Goal: Complete application form: Complete application form

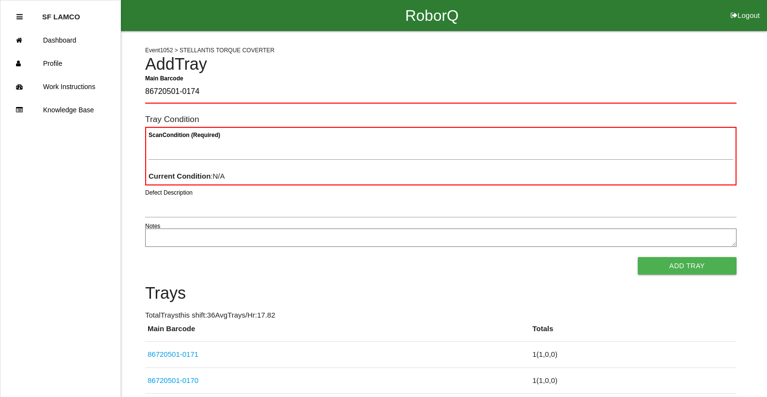
type Barcode "86720501-0174"
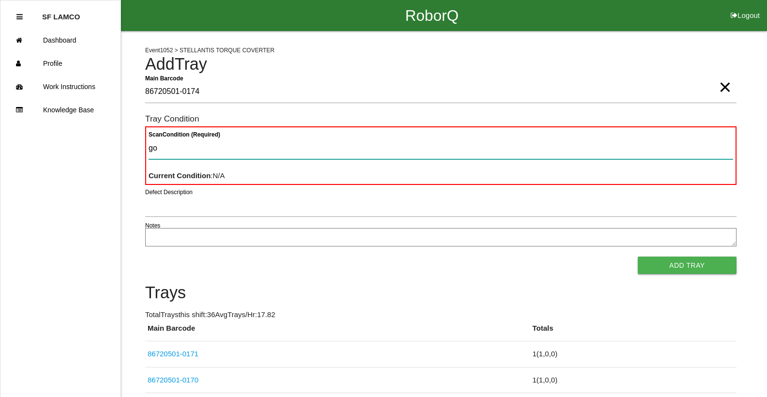
type Condition "goo"
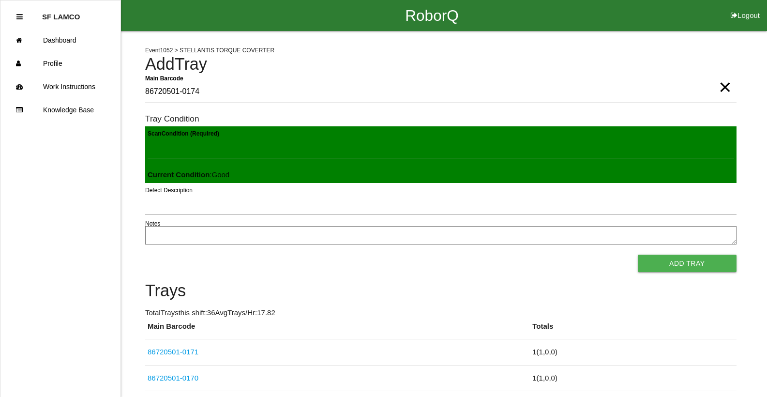
click at [638, 254] on button "Add Tray" at bounding box center [687, 262] width 99 height 17
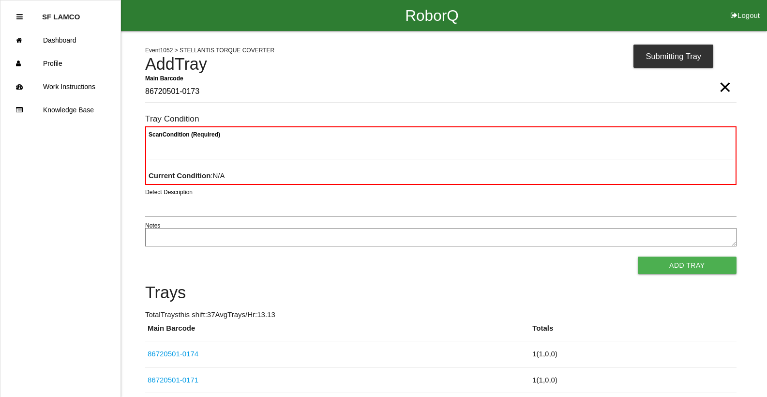
type Barcode "86720501-0173"
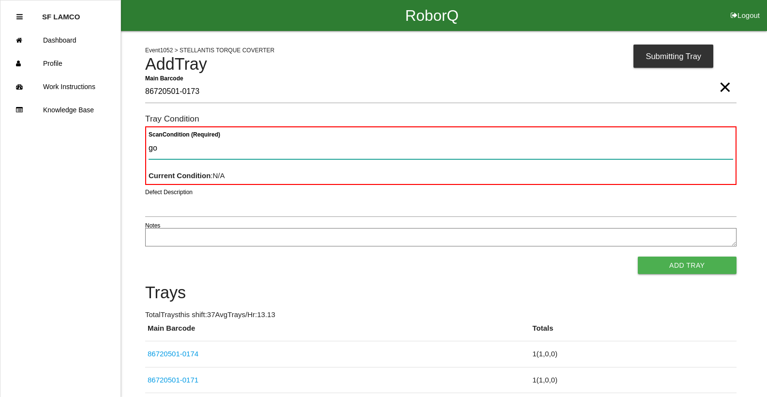
type Condition "goo"
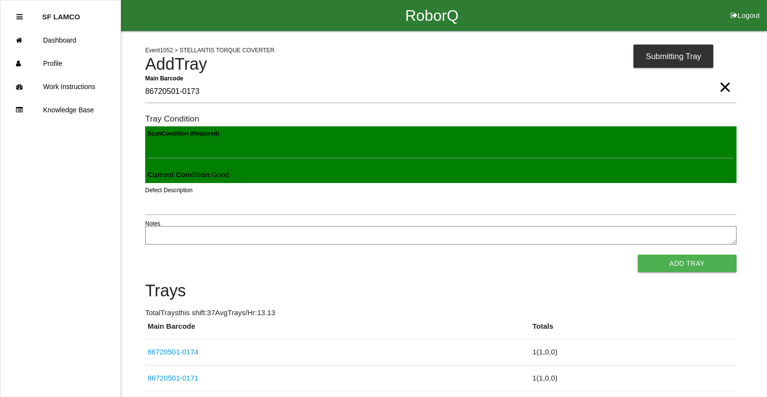
click at [638, 254] on button "Add Tray" at bounding box center [687, 262] width 99 height 17
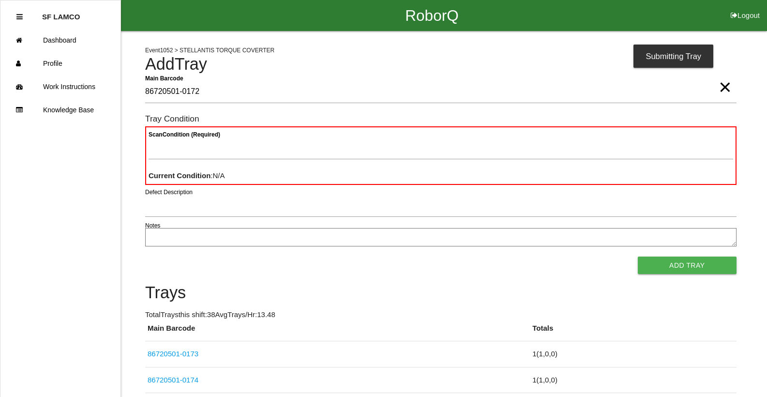
type Barcode "86720501-0172"
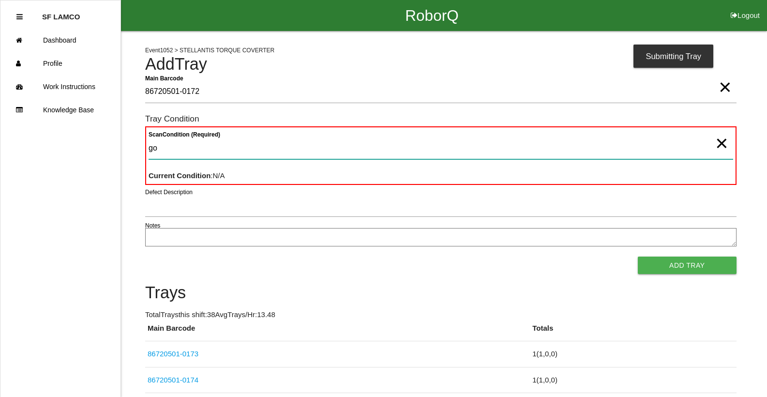
type Condition "goo"
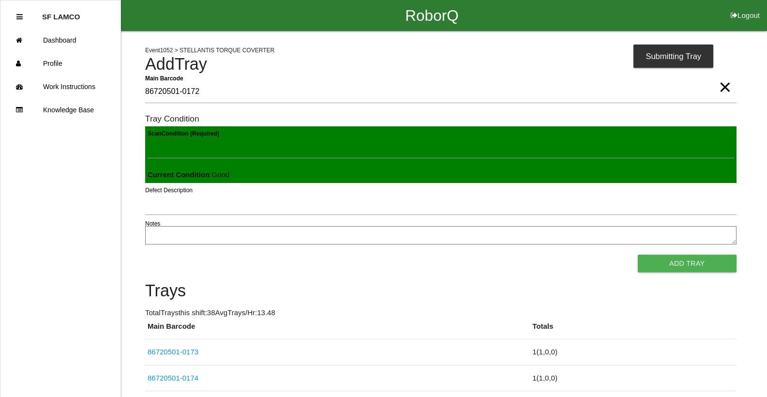
click at [638, 254] on button "Add Tray" at bounding box center [687, 262] width 99 height 17
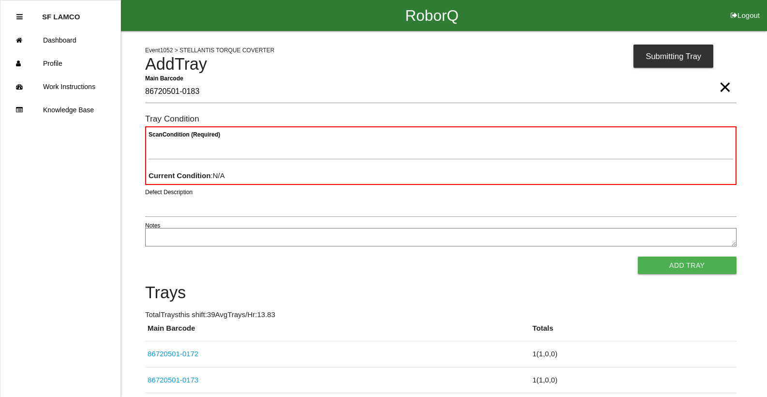
type Barcode "86720501-0183"
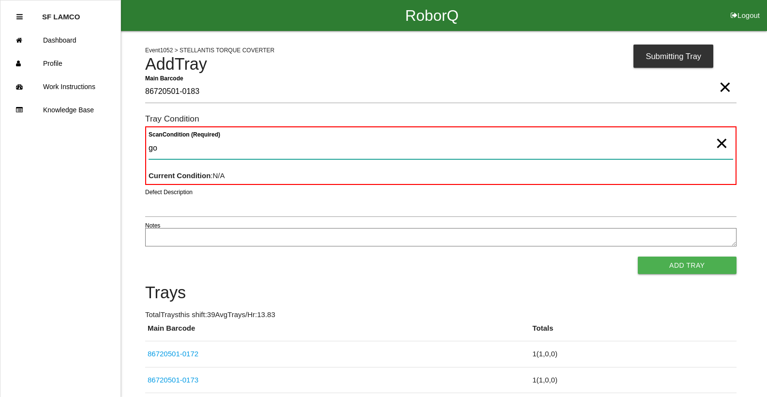
type Condition "goo"
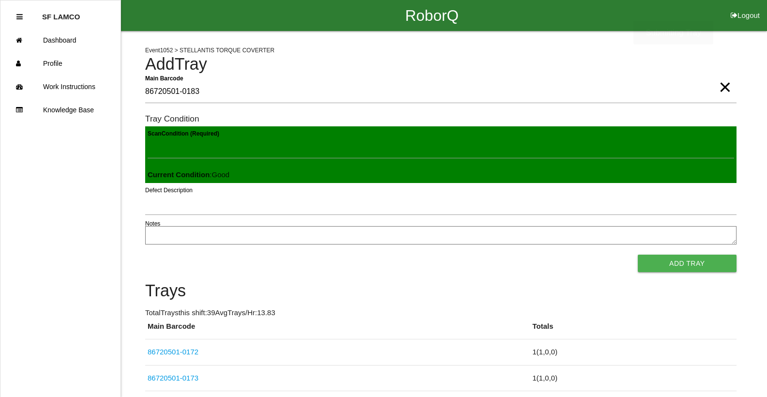
click at [638, 254] on button "Add Tray" at bounding box center [687, 262] width 99 height 17
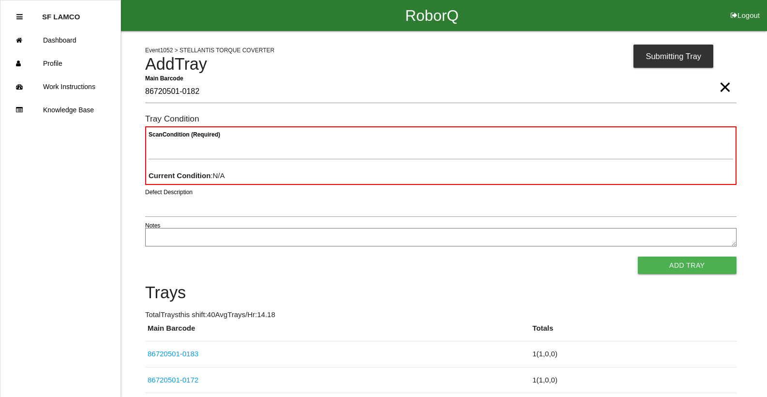
type Barcode "86720501-0182"
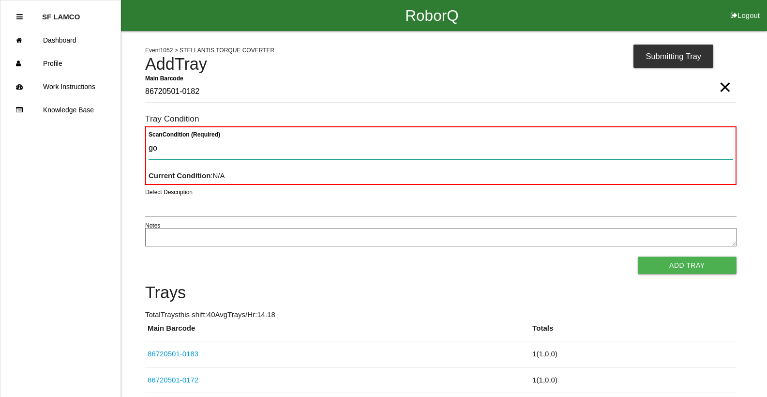
type Condition "goo"
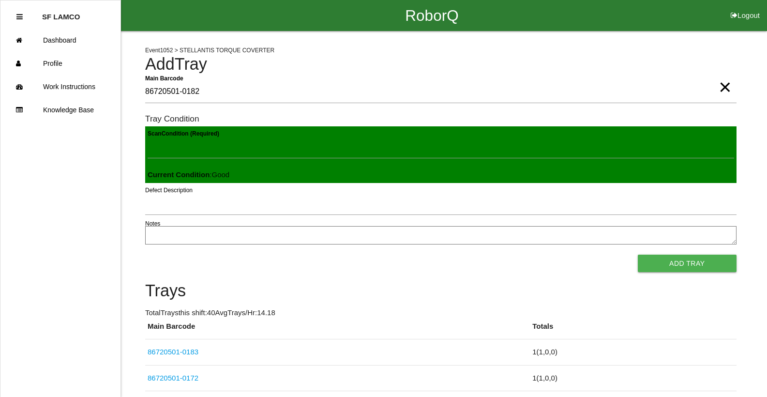
click at [638, 254] on button "Add Tray" at bounding box center [687, 262] width 99 height 17
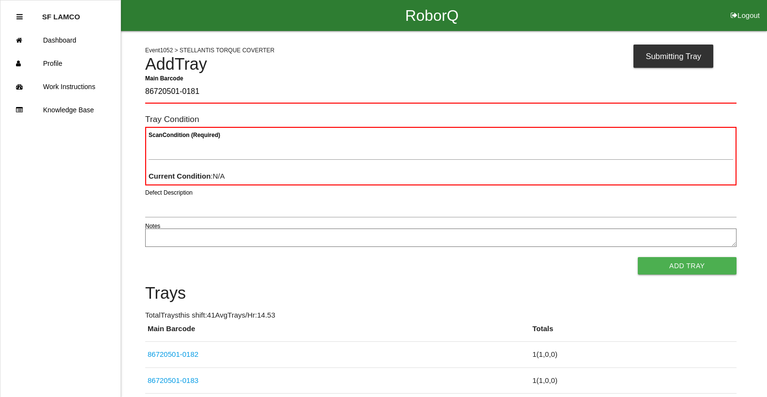
type Barcode "86720501-0181"
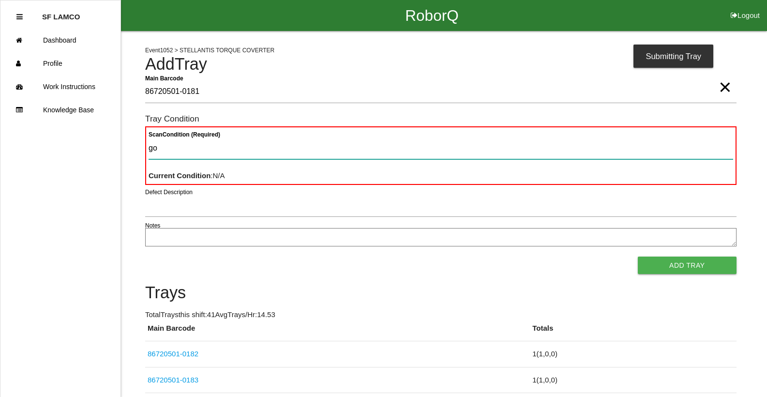
type Condition "goo"
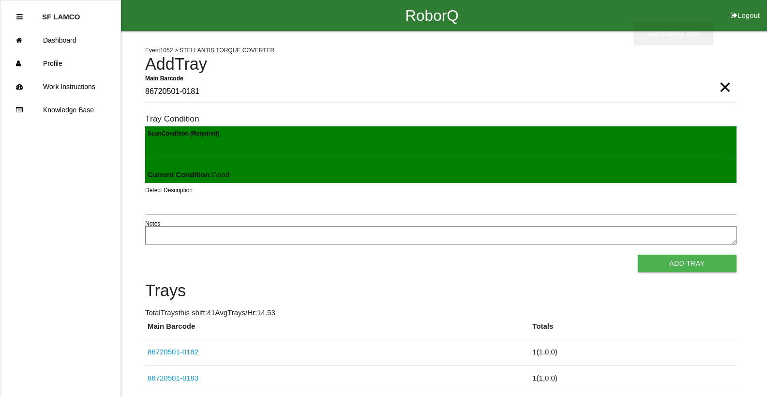
click at [638, 254] on button "Add Tray" at bounding box center [687, 262] width 99 height 17
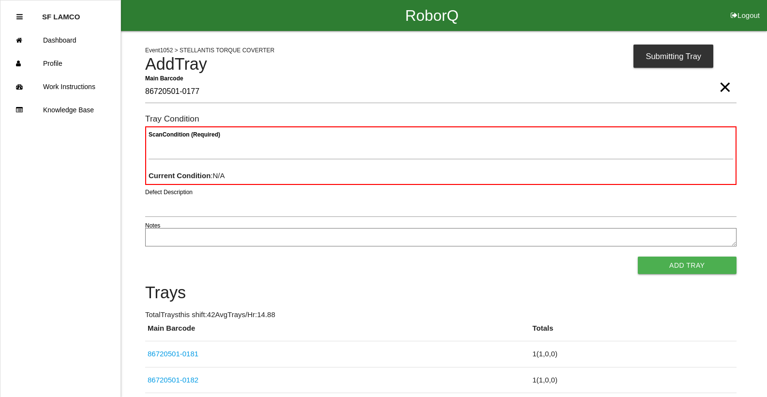
type Barcode "86720501-0177"
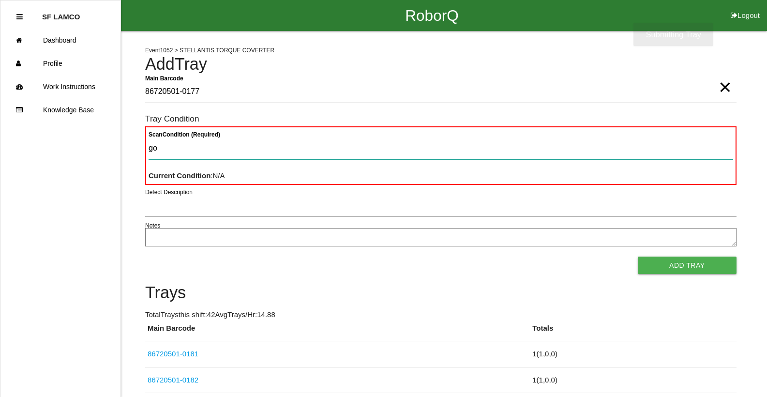
type Condition "goo"
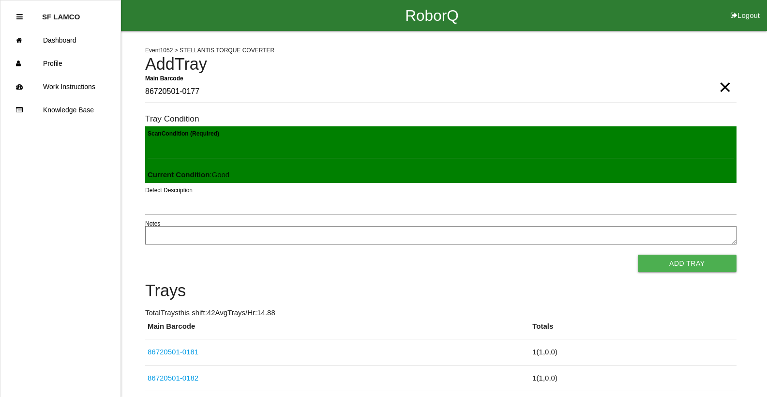
click button "Add Tray" at bounding box center [687, 262] width 99 height 17
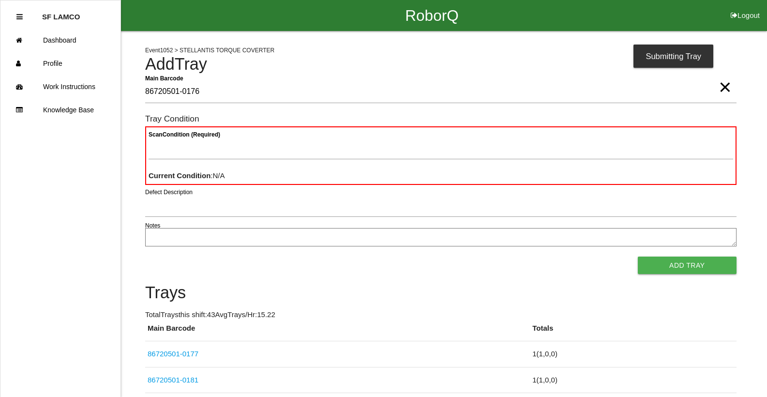
type Barcode "86720501-0176"
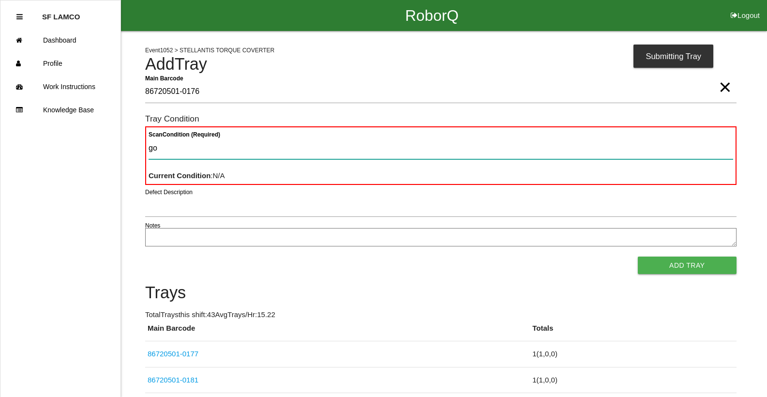
type Condition "goo"
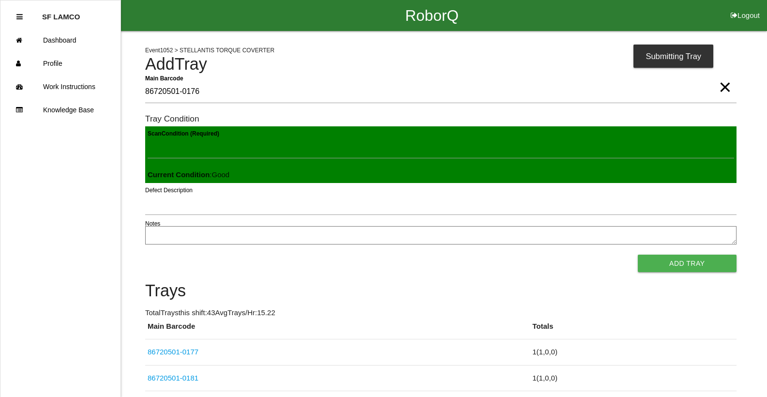
click at [638, 254] on button "Add Tray" at bounding box center [687, 262] width 99 height 17
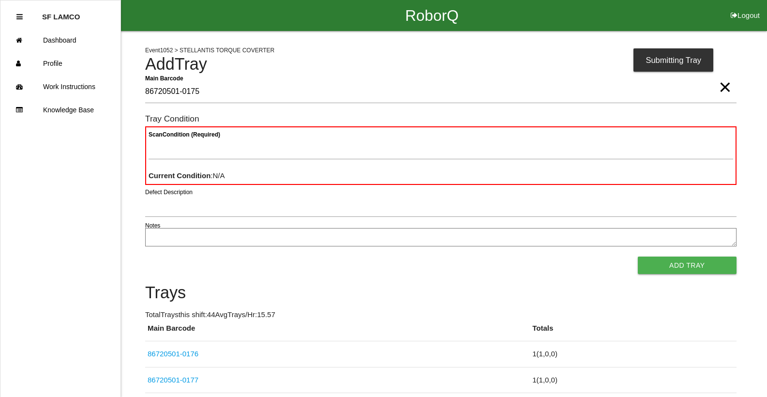
type Barcode "86720501-0175"
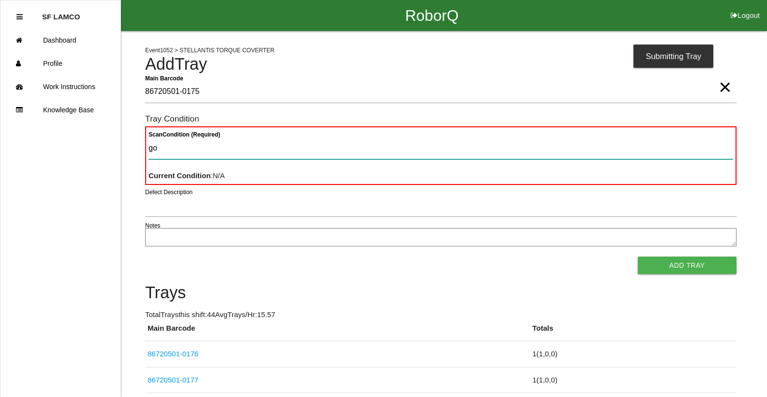
type Condition "goo"
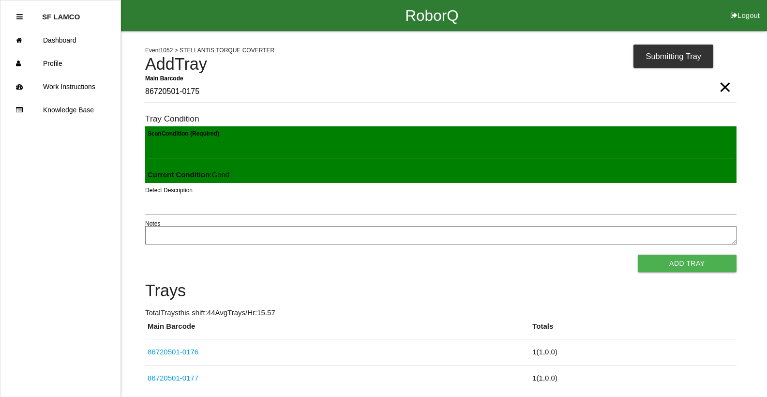
click at [638, 254] on button "Add Tray" at bounding box center [687, 262] width 99 height 17
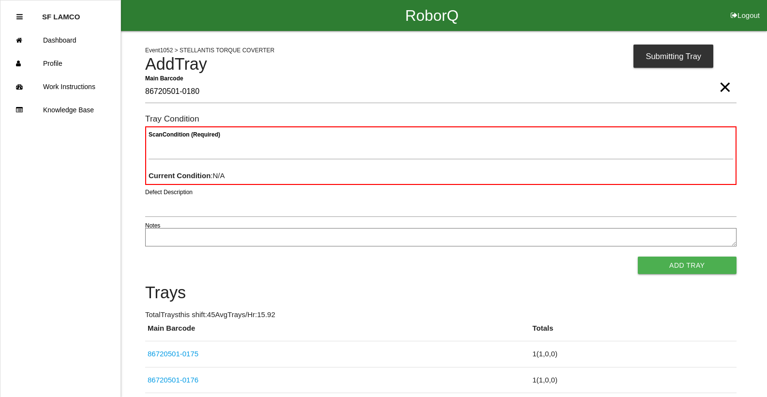
type Barcode "86720501-0180"
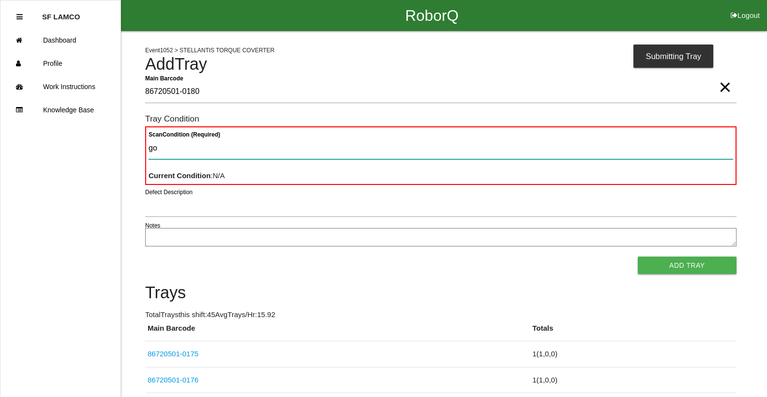
type Condition "goo"
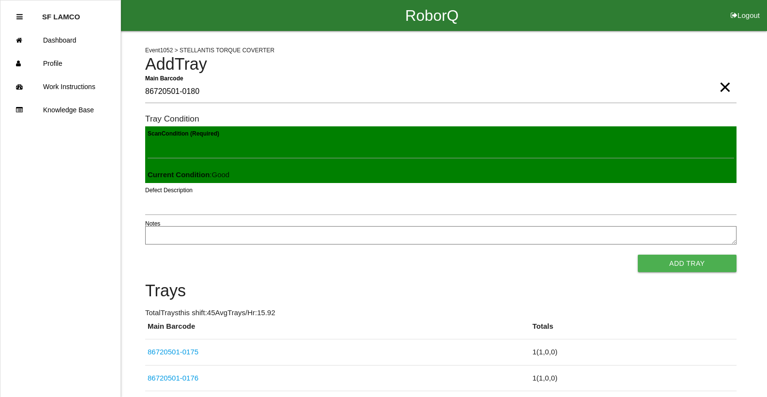
click button "Add Tray" at bounding box center [687, 262] width 99 height 17
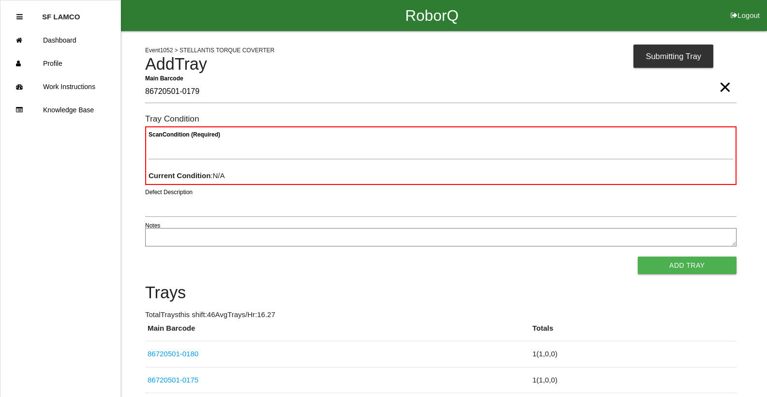
type Barcode "86720501-0179"
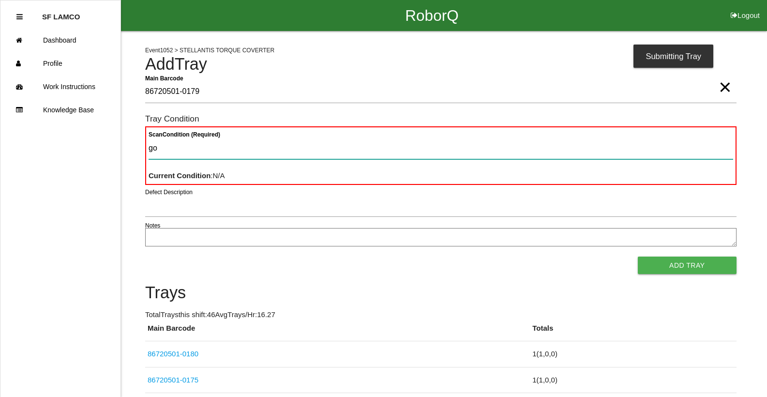
type Condition "goo"
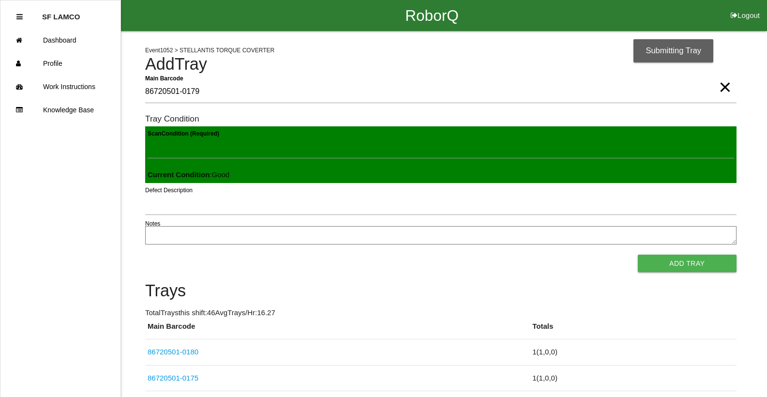
click at [638, 254] on button "Add Tray" at bounding box center [687, 262] width 99 height 17
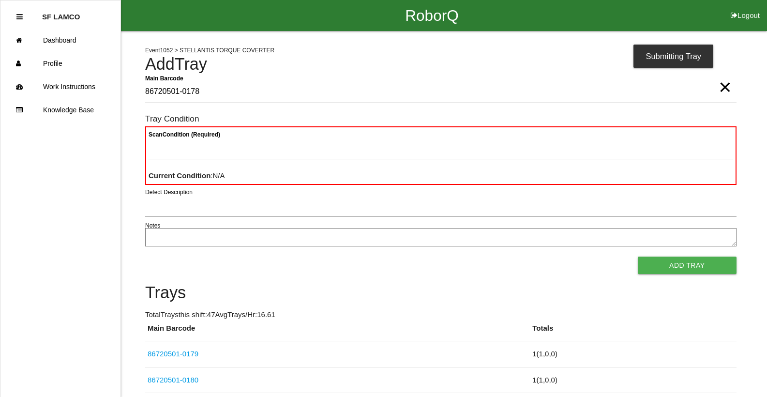
type Barcode "86720501-0178"
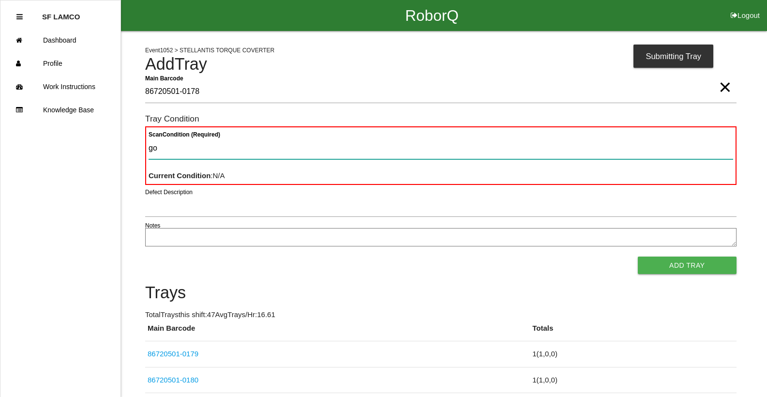
type Condition "goo"
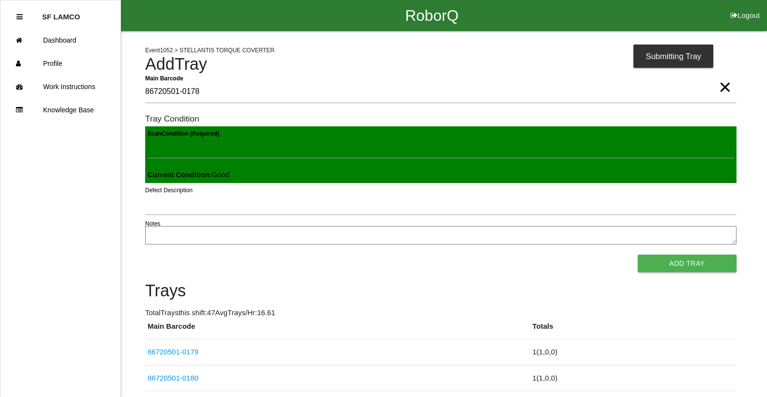
click at [638, 254] on button "Add Tray" at bounding box center [687, 262] width 99 height 17
